Goal: Information Seeking & Learning: Learn about a topic

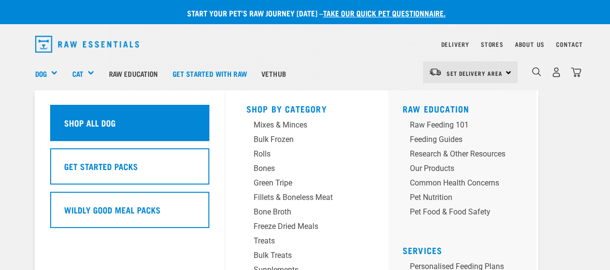
click at [79, 127] on h5 "Shop All Dog" at bounding box center [90, 122] width 52 height 13
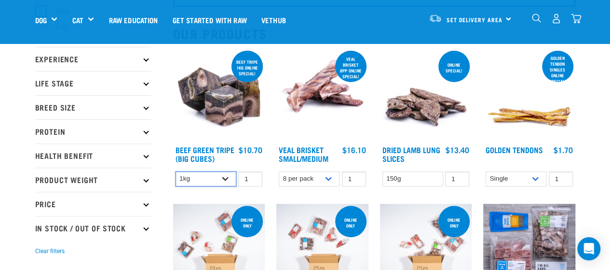
drag, startPoint x: 0, startPoint y: 0, endPoint x: 206, endPoint y: 178, distance: 272.5
click at [206, 178] on select "1kg 3kg Bulk (10kg)" at bounding box center [206, 178] width 61 height 15
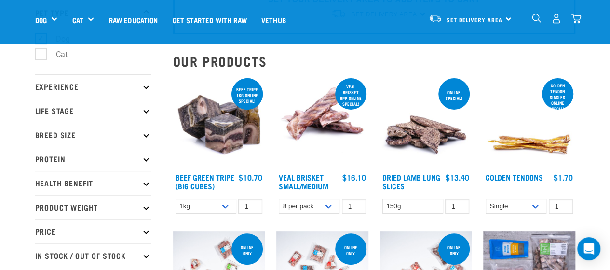
scroll to position [67, 0]
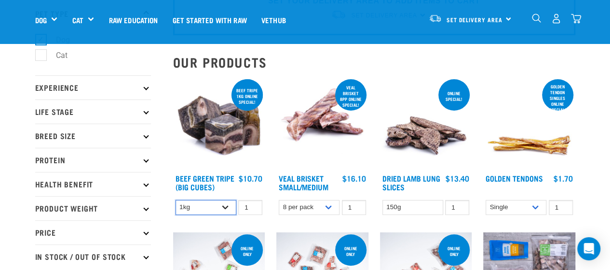
click at [211, 206] on select "1kg 3kg Bulk (10kg)" at bounding box center [206, 207] width 61 height 15
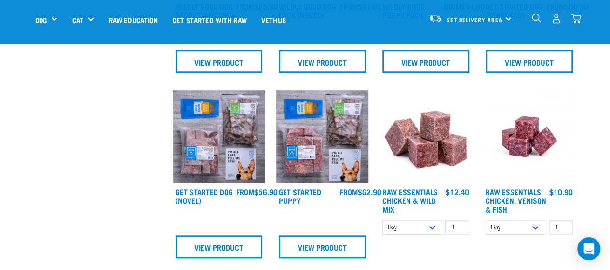
scroll to position [394, 0]
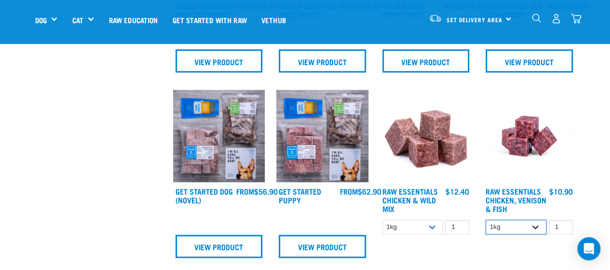
click at [529, 223] on select "1kg 3kg" at bounding box center [516, 226] width 61 height 15
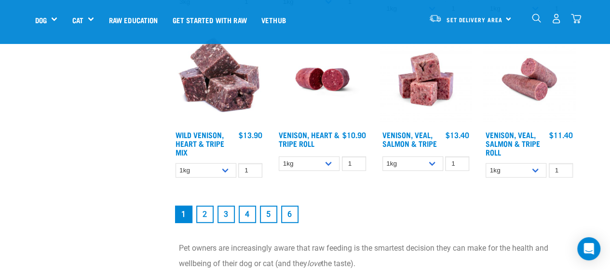
scroll to position [1261, 0]
click at [206, 216] on link "2" at bounding box center [204, 214] width 17 height 17
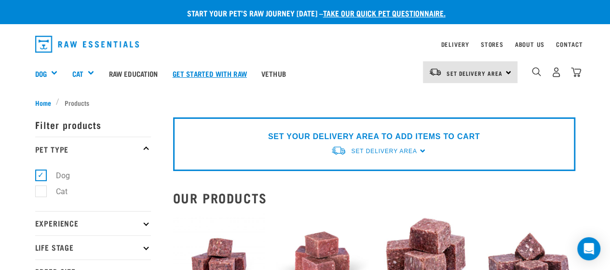
click at [204, 70] on link "Get started with Raw" at bounding box center [209, 73] width 89 height 39
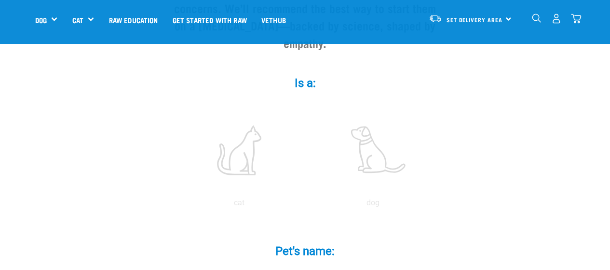
scroll to position [150, 0]
click at [368, 120] on label at bounding box center [373, 150] width 130 height 82
click at [306, 204] on input "radio" at bounding box center [306, 204] width 0 height 0
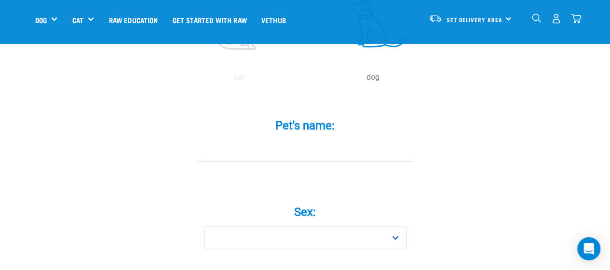
scroll to position [289, 0]
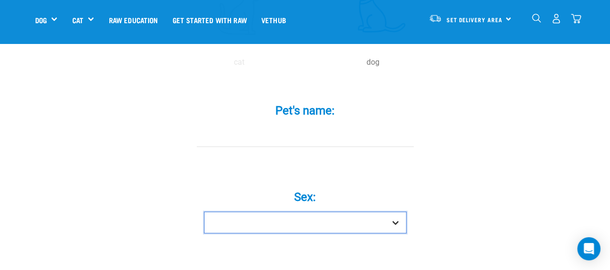
click at [372, 211] on select "Boy Girl" at bounding box center [305, 222] width 203 height 22
select select "boy"
click at [204, 211] on select "Boy Girl" at bounding box center [305, 222] width 203 height 22
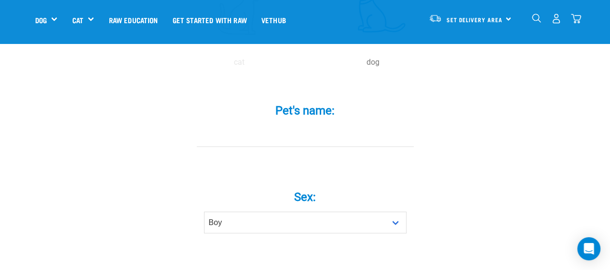
click at [304, 125] on input "Pet's name: *" at bounding box center [305, 136] width 217 height 22
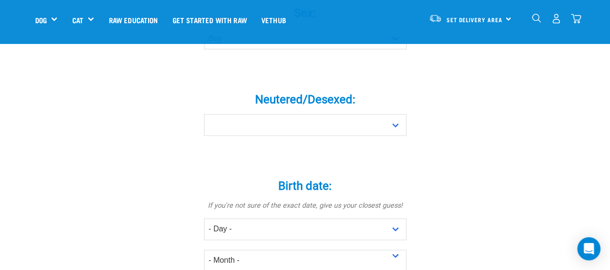
scroll to position [473, 0]
type input "billy"
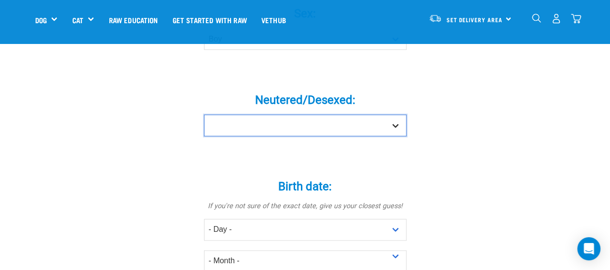
click at [286, 114] on select "Yes No" at bounding box center [305, 125] width 203 height 22
select select "yes"
click at [204, 114] on select "Yes No" at bounding box center [305, 125] width 203 height 22
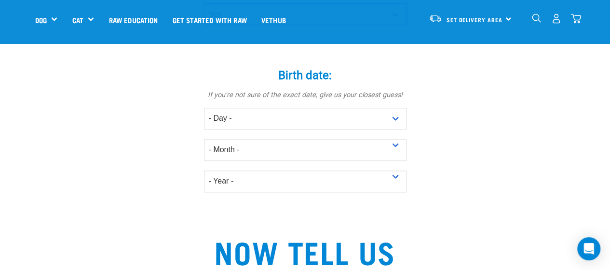
scroll to position [584, 0]
click at [293, 88] on div "Birth date: * If you're not sure of the exact date, give us your closest guess!…" at bounding box center [305, 122] width 289 height 137
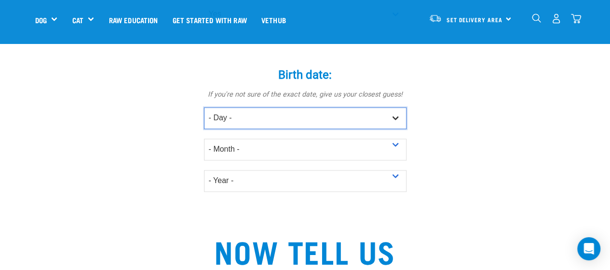
click at [260, 107] on select "- Day - 1 2 3 4 5 6 7 8 9 10 11 12 13 14 15 16 17 18 19 20 21 22 23 24 25 26 27" at bounding box center [305, 118] width 203 height 22
select select "18"
click at [204, 107] on select "- Day - 1 2 3 4 5 6 7 8 9 10 11 12 13 14 15 16 17 18 19 20 21 22 23 24 25 26 27" at bounding box center [305, 118] width 203 height 22
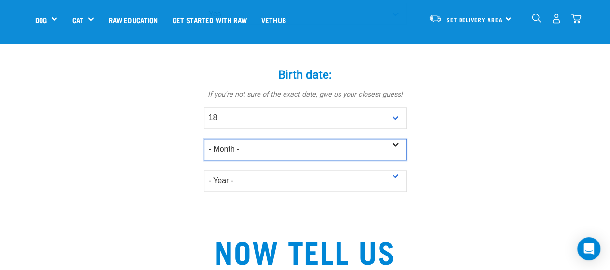
click at [267, 138] on select "- Month - January February March April May June July August September October N…" at bounding box center [305, 149] width 203 height 22
select select "July"
click at [204, 138] on select "- Month - January February March April May June July August September October N…" at bounding box center [305, 149] width 203 height 22
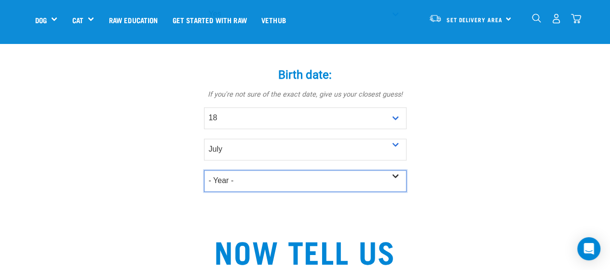
click at [234, 170] on select "- Year - 2025 2024 2023 2022 2021 2020 2019 2018 2017 2016 2015 2014 2013 2012" at bounding box center [305, 181] width 203 height 22
select select "2025"
click at [204, 170] on select "- Year - 2025 2024 2023 2022 2021 2020 2019 2018 2017 2016 2015 2014 2013 2012" at bounding box center [305, 181] width 203 height 22
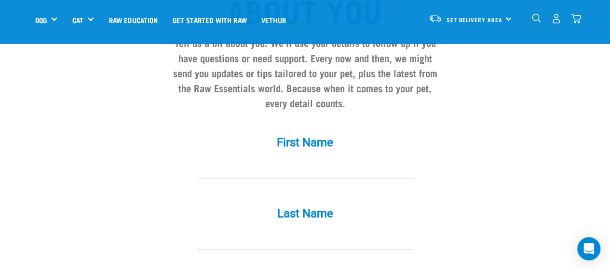
scroll to position [861, 0]
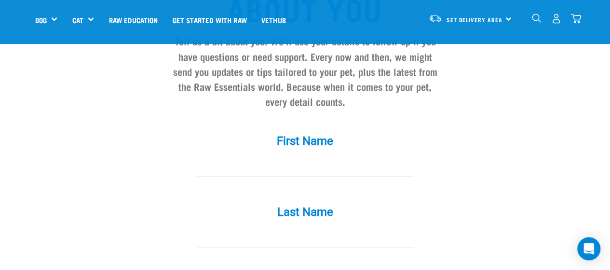
click at [306, 155] on input "First Name *" at bounding box center [305, 166] width 217 height 22
type input "Bonnie"
type input "Speck"
type input "bonniekatharine@gmail.com"
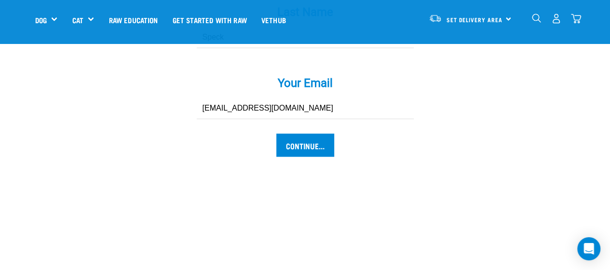
scroll to position [1071, 0]
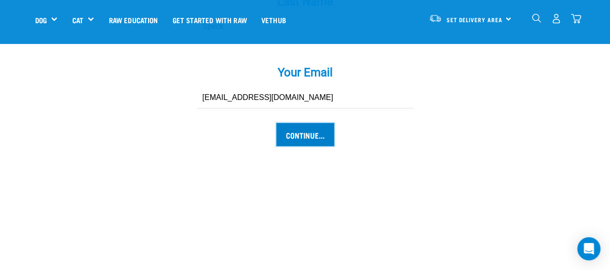
click at [321, 123] on input "Continue..." at bounding box center [305, 134] width 58 height 23
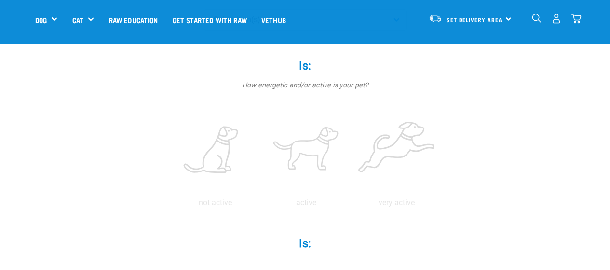
scroll to position [184, 0]
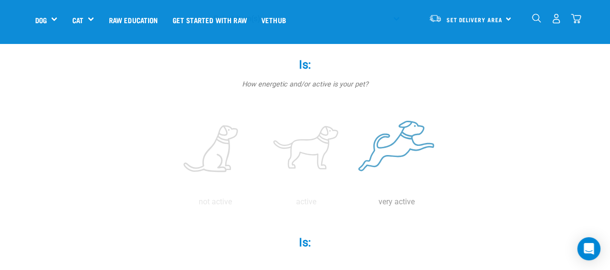
click at [372, 150] on label at bounding box center [396, 149] width 87 height 82
click at [352, 204] on input "radio" at bounding box center [352, 204] width 0 height 0
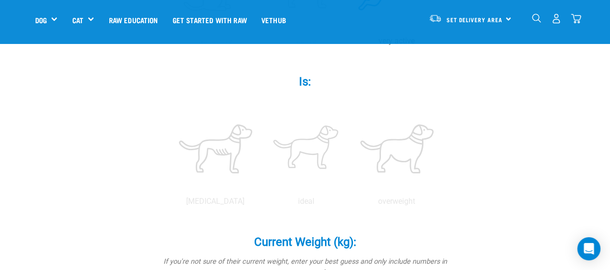
scroll to position [345, 0]
click at [316, 147] on label at bounding box center [306, 148] width 87 height 82
click at [261, 203] on input "radio" at bounding box center [261, 203] width 0 height 0
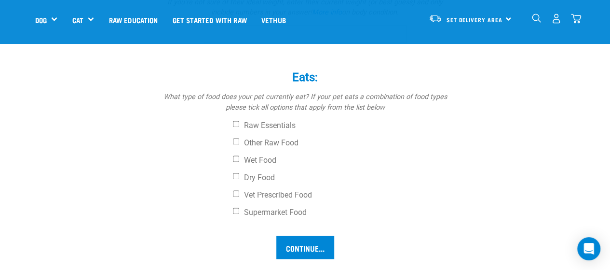
scroll to position [692, 0]
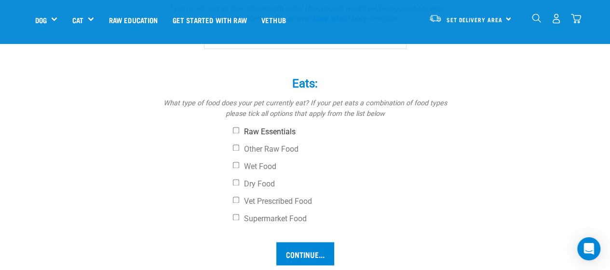
click at [250, 129] on label "Raw Essentials" at bounding box center [341, 132] width 217 height 10
click at [239, 129] on input "Raw Essentials" at bounding box center [236, 130] width 6 height 6
checkbox input "true"
click at [306, 248] on input "Continue..." at bounding box center [305, 253] width 58 height 23
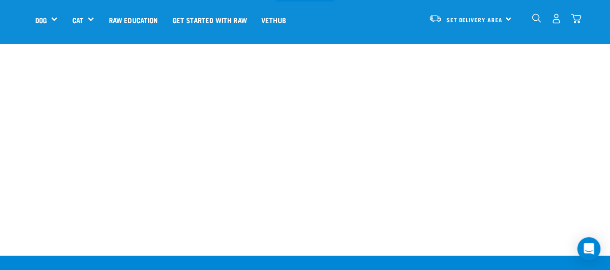
scroll to position [957, 0]
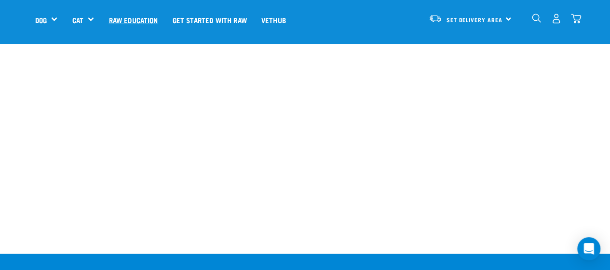
click at [128, 15] on link "Raw Education" at bounding box center [133, 19] width 64 height 39
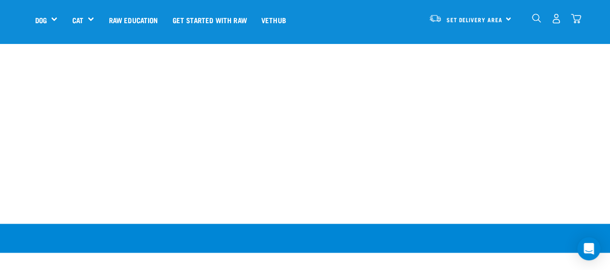
scroll to position [873, 0]
